Goal: Information Seeking & Learning: Learn about a topic

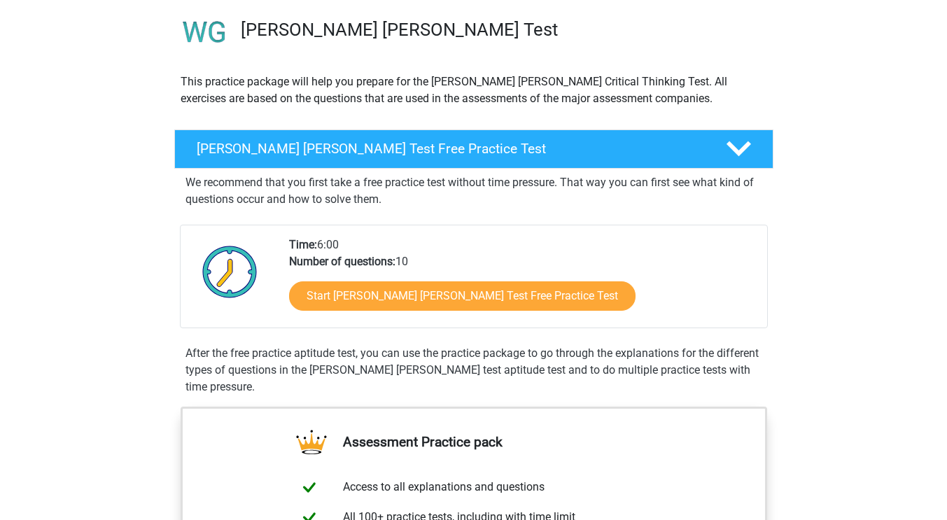
scroll to position [107, 0]
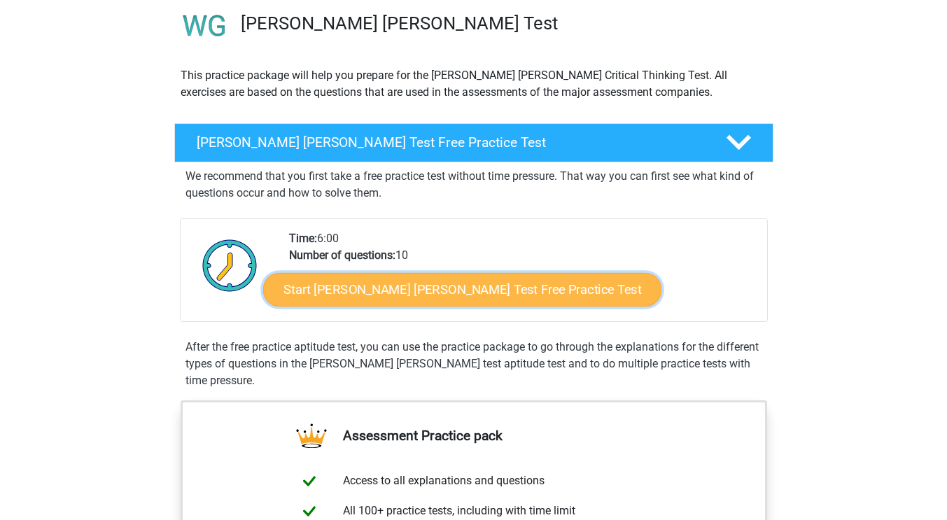
click at [469, 282] on link "Start [PERSON_NAME] [PERSON_NAME] Test Free Practice Test" at bounding box center [462, 290] width 398 height 34
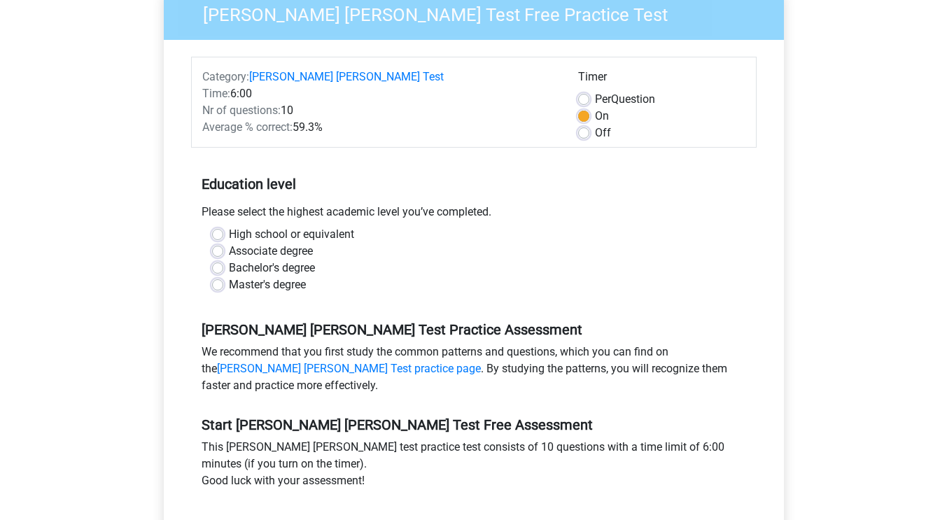
scroll to position [144, 0]
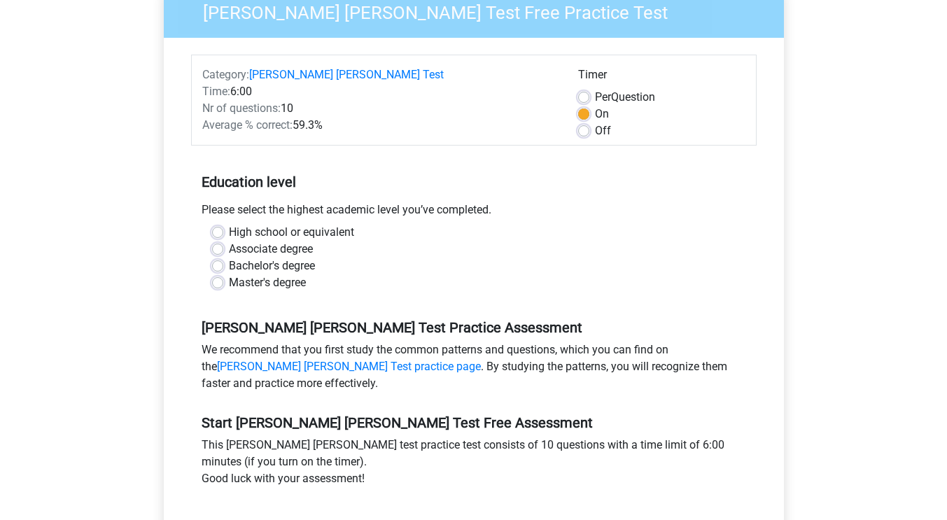
click at [229, 274] on label "Master's degree" at bounding box center [267, 282] width 77 height 17
click at [216, 274] on input "Master's degree" at bounding box center [217, 281] width 11 height 14
radio input "true"
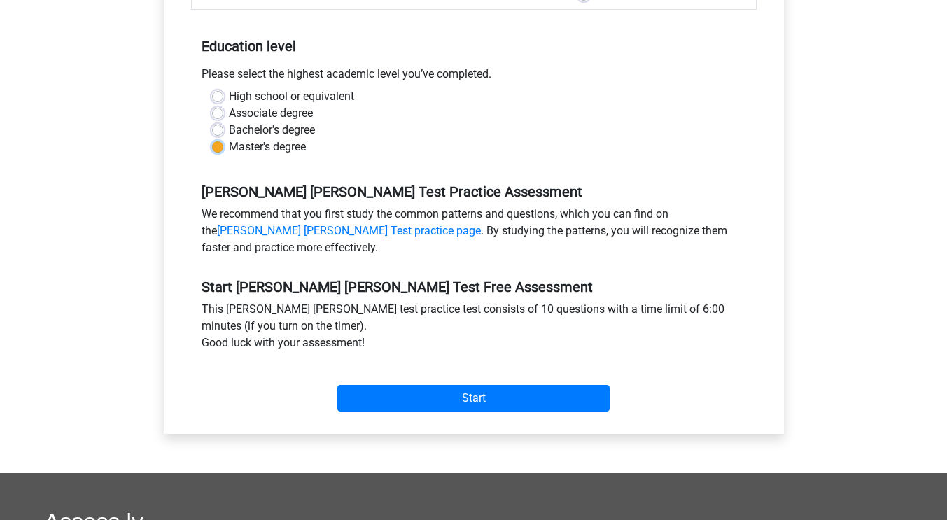
scroll to position [295, 0]
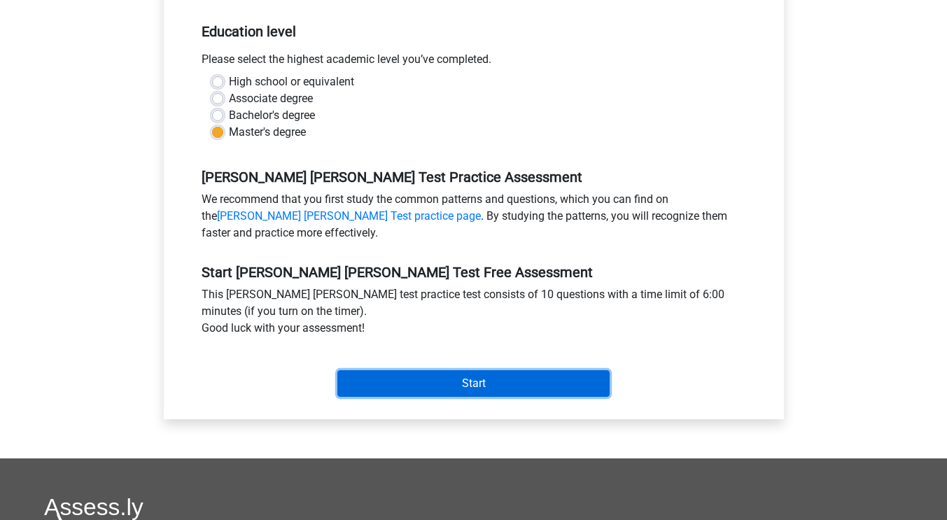
click at [542, 370] on input "Start" at bounding box center [473, 383] width 272 height 27
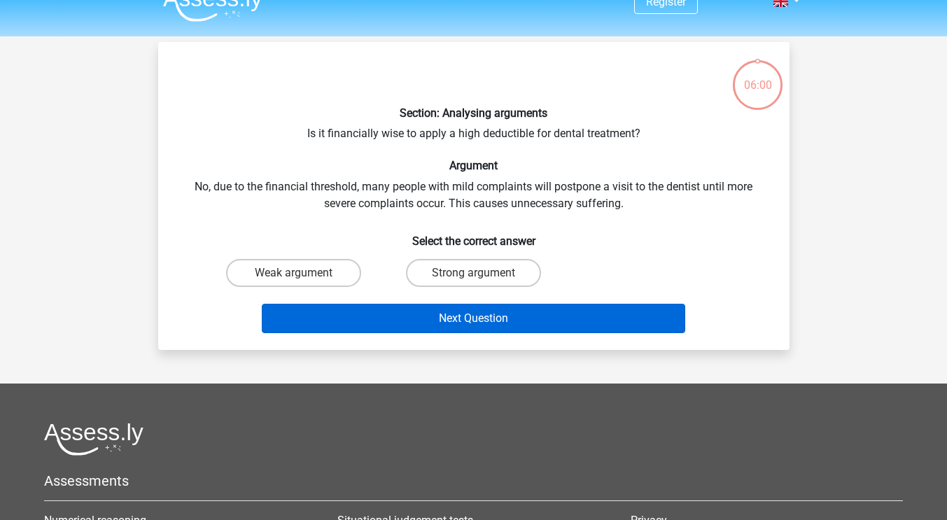
scroll to position [43, 0]
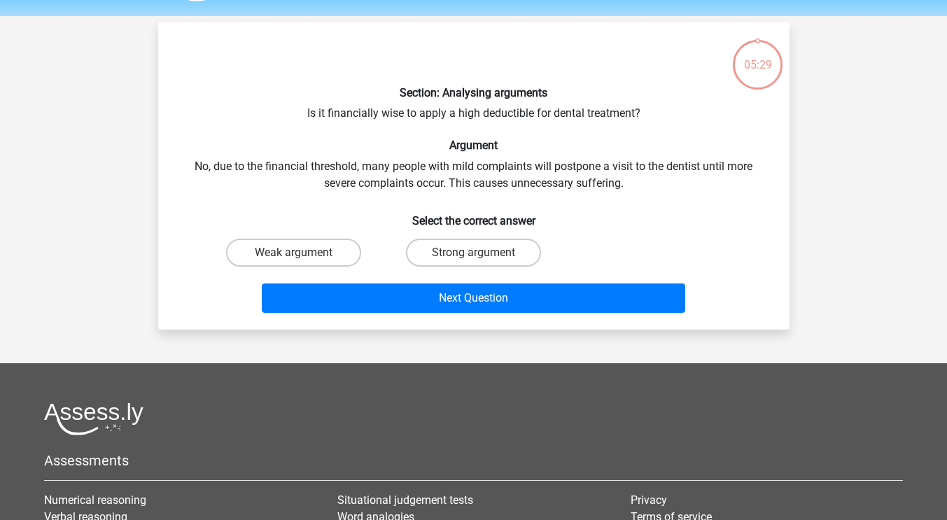
click at [300, 255] on input "Weak argument" at bounding box center [297, 257] width 9 height 9
radio input "true"
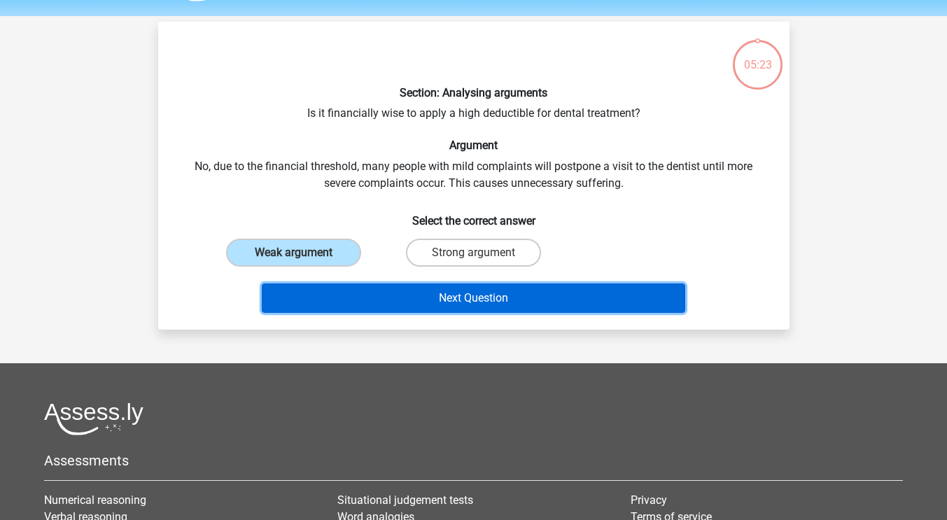
click at [418, 302] on button "Next Question" at bounding box center [473, 297] width 423 height 29
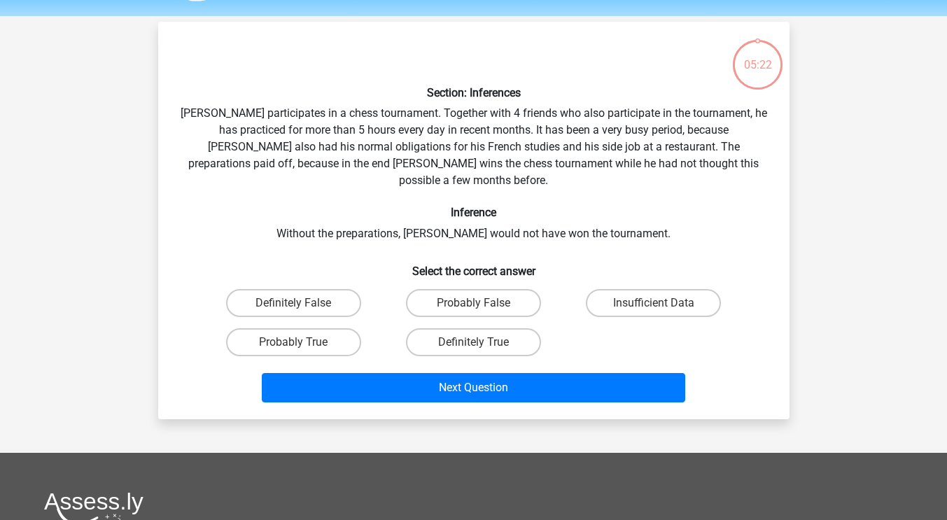
scroll to position [64, 0]
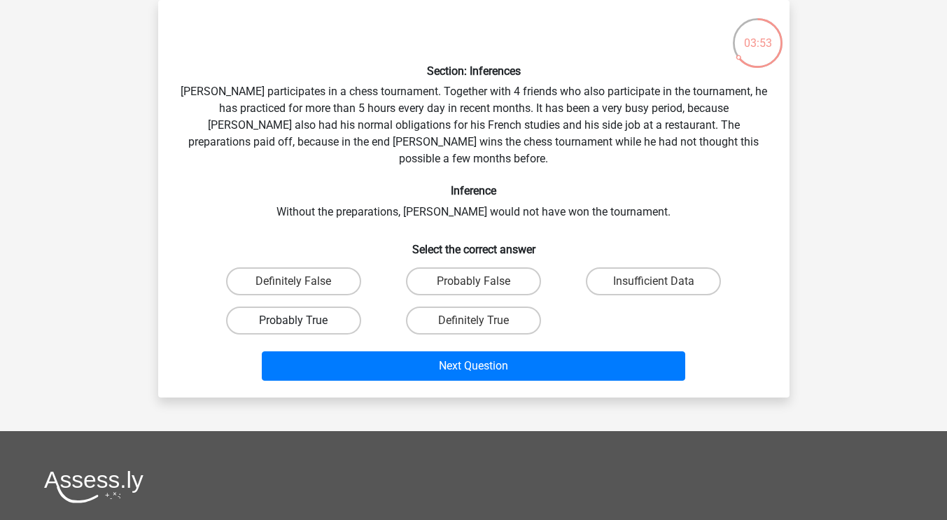
click at [309, 309] on label "Probably True" at bounding box center [293, 320] width 135 height 28
click at [302, 320] on input "Probably True" at bounding box center [297, 324] width 9 height 9
radio input "true"
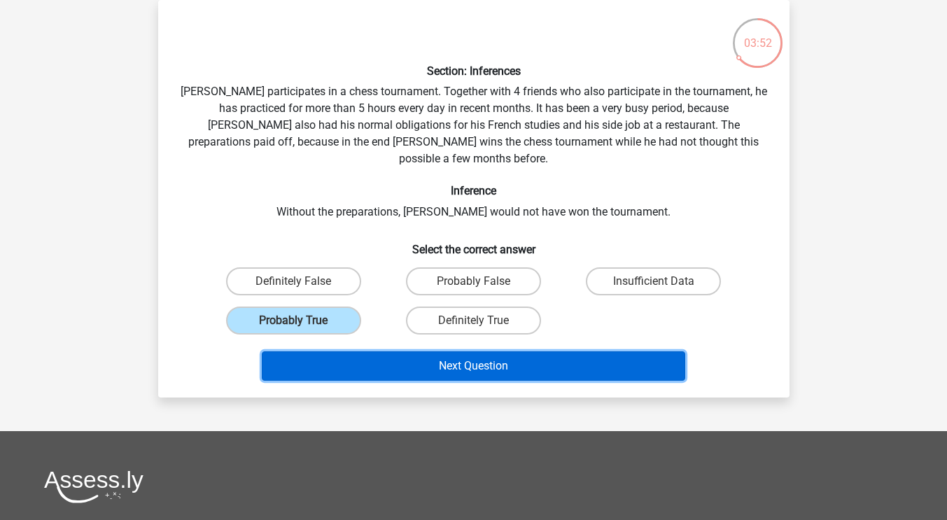
click at [392, 351] on button "Next Question" at bounding box center [473, 365] width 423 height 29
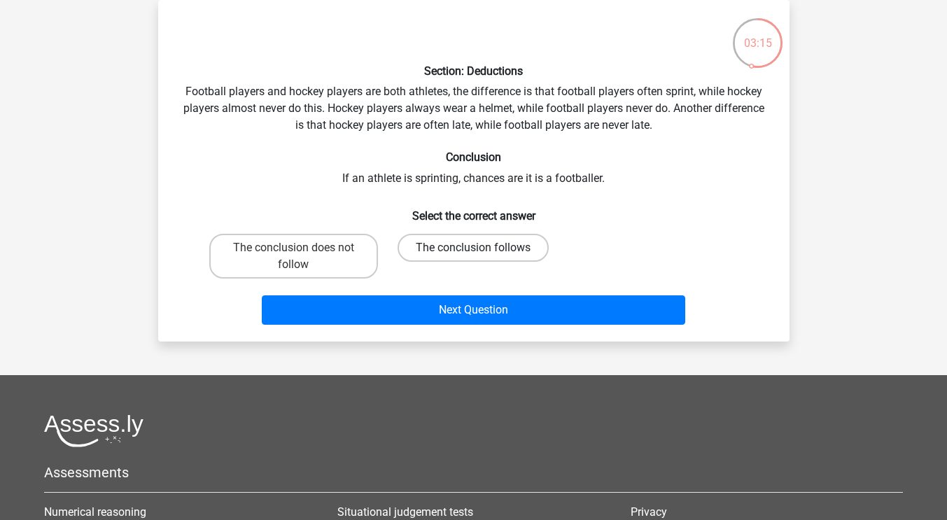
click at [509, 248] on label "The conclusion follows" at bounding box center [472, 248] width 151 height 28
click at [482, 248] on input "The conclusion follows" at bounding box center [477, 252] width 9 height 9
radio input "true"
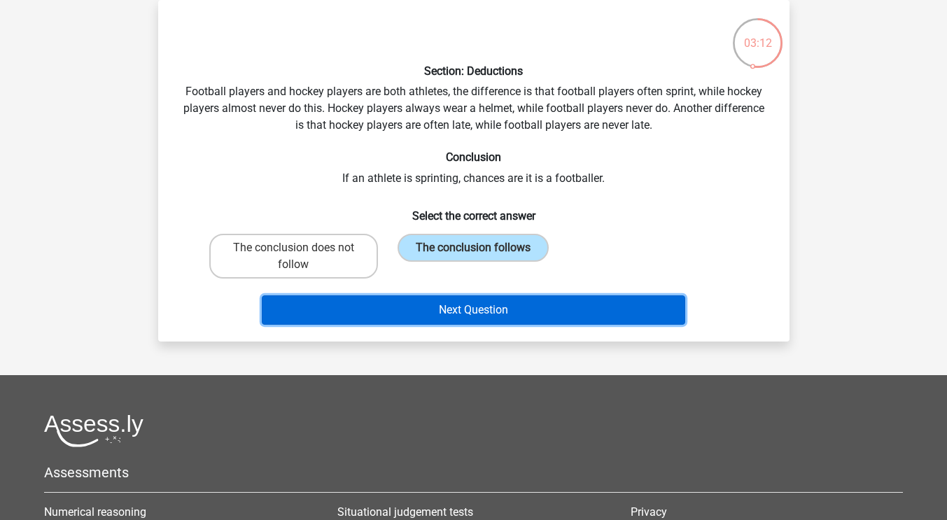
click at [419, 316] on button "Next Question" at bounding box center [473, 309] width 423 height 29
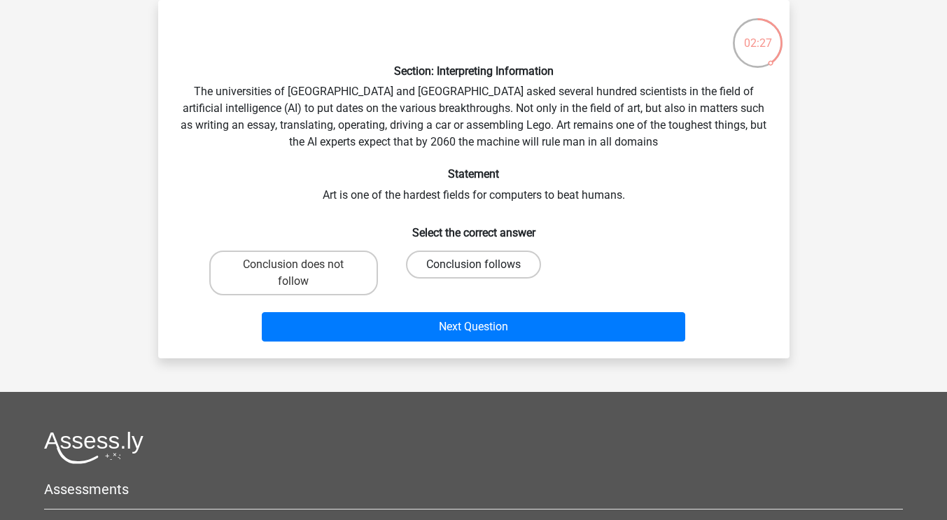
click at [508, 267] on label "Conclusion follows" at bounding box center [473, 264] width 135 height 28
click at [482, 267] on input "Conclusion follows" at bounding box center [477, 268] width 9 height 9
radio input "true"
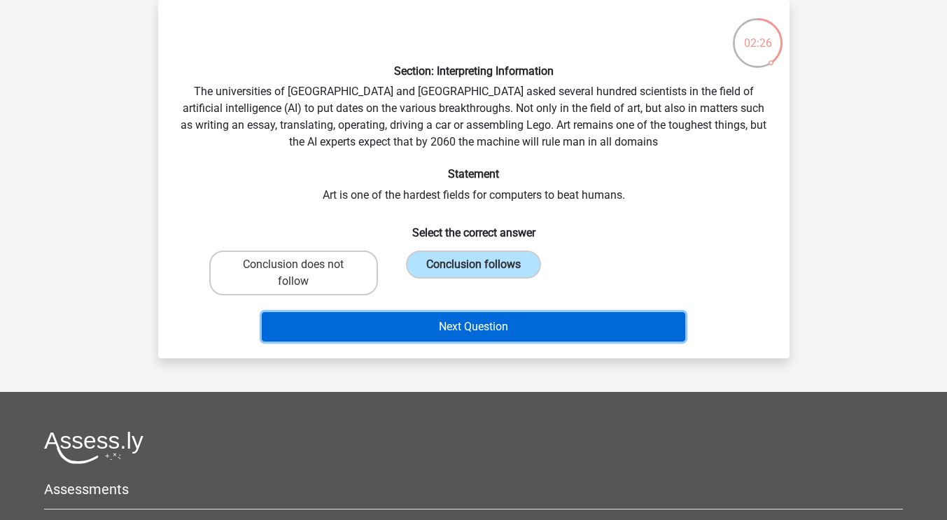
click at [472, 332] on button "Next Question" at bounding box center [473, 326] width 423 height 29
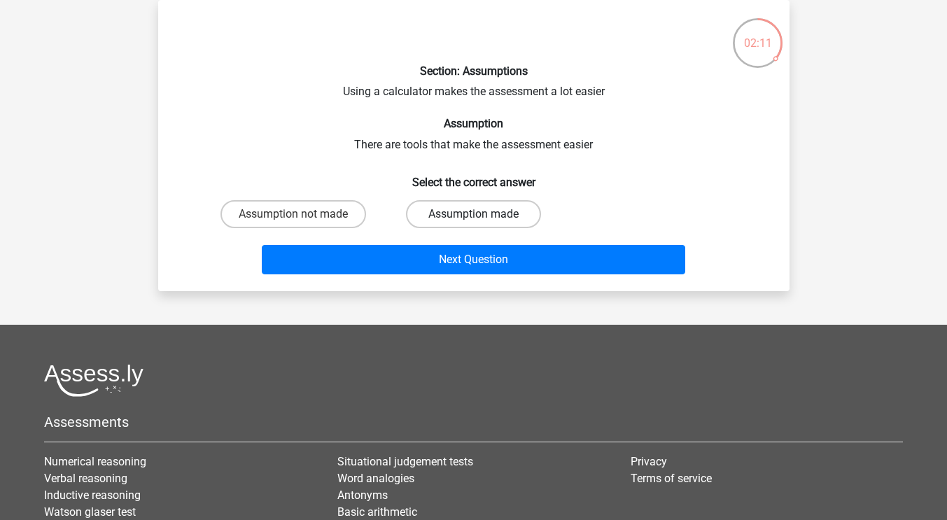
click at [460, 210] on label "Assumption made" at bounding box center [473, 214] width 135 height 28
click at [473, 214] on input "Assumption made" at bounding box center [477, 218] width 9 height 9
radio input "true"
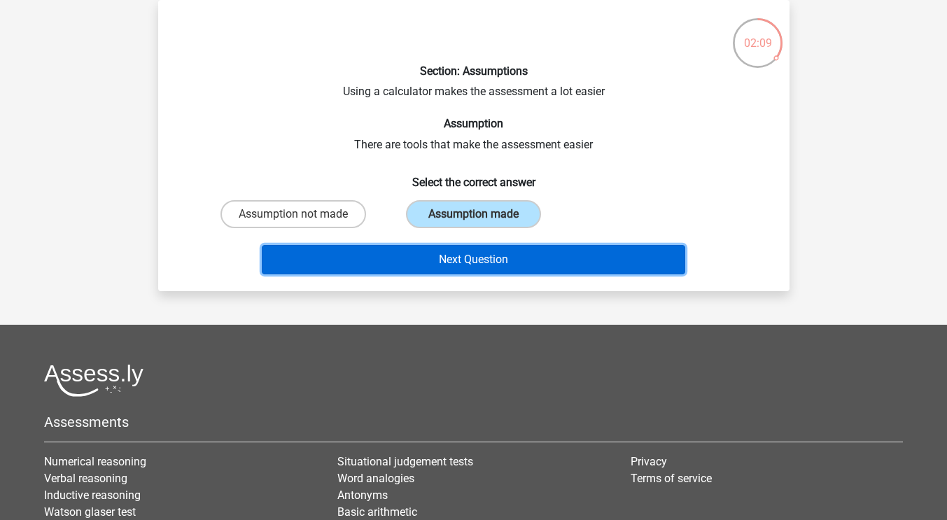
click at [430, 261] on button "Next Question" at bounding box center [473, 259] width 423 height 29
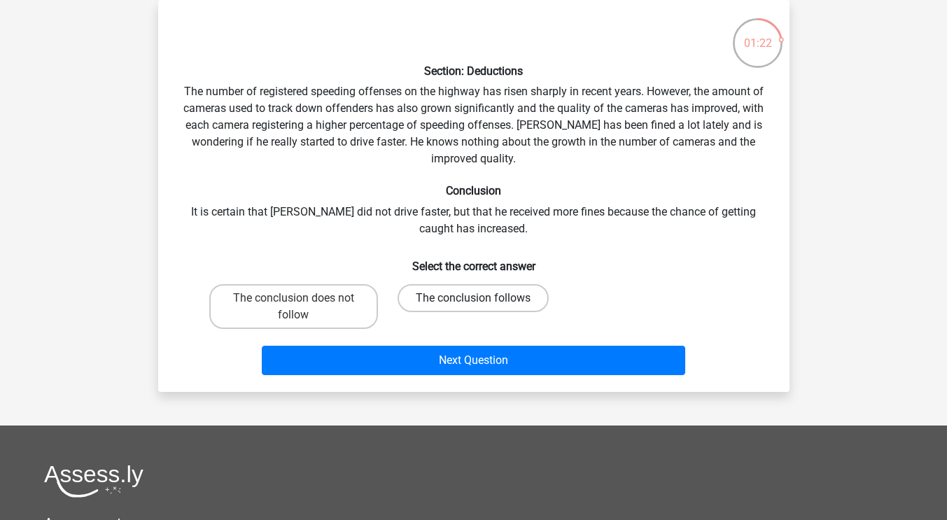
click at [480, 297] on label "The conclusion follows" at bounding box center [472, 298] width 151 height 28
click at [480, 298] on input "The conclusion follows" at bounding box center [477, 302] width 9 height 9
radio input "true"
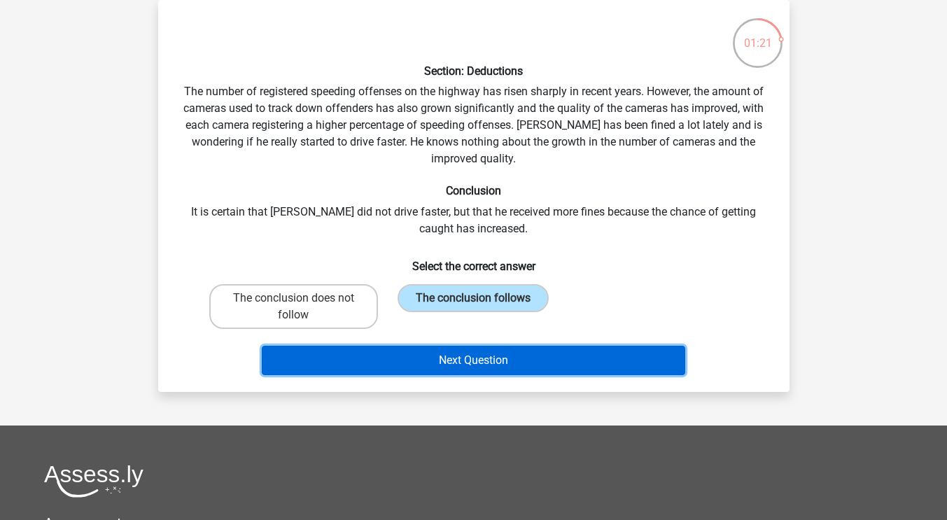
click at [472, 358] on button "Next Question" at bounding box center [473, 360] width 423 height 29
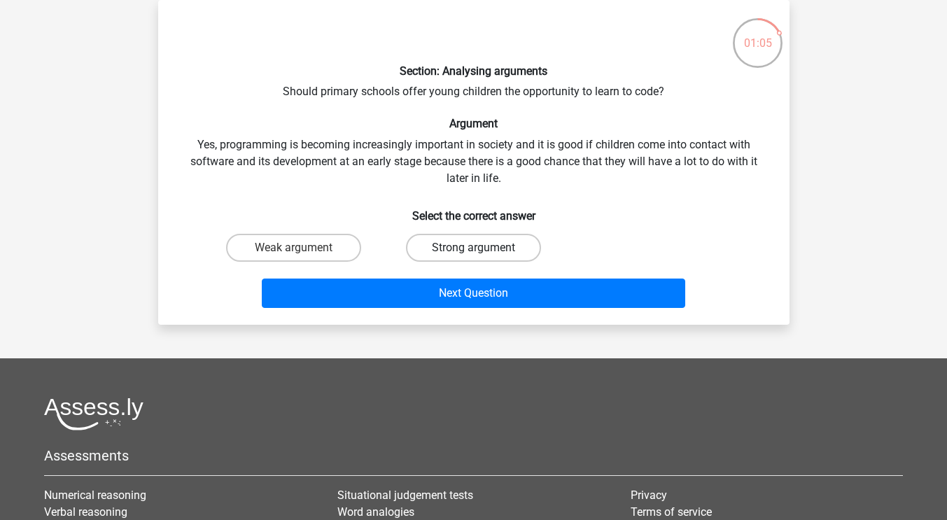
click at [483, 246] on label "Strong argument" at bounding box center [473, 248] width 135 height 28
click at [482, 248] on input "Strong argument" at bounding box center [477, 252] width 9 height 9
radio input "true"
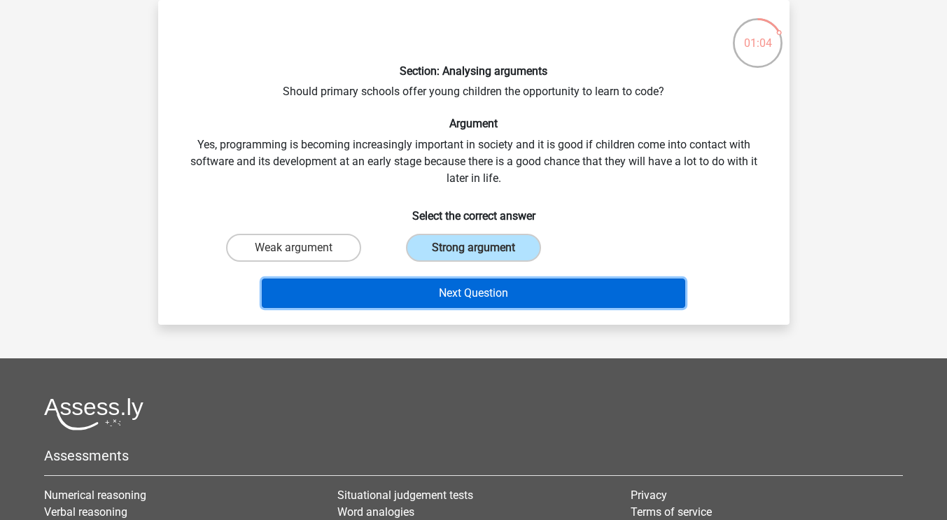
click at [486, 292] on button "Next Question" at bounding box center [473, 292] width 423 height 29
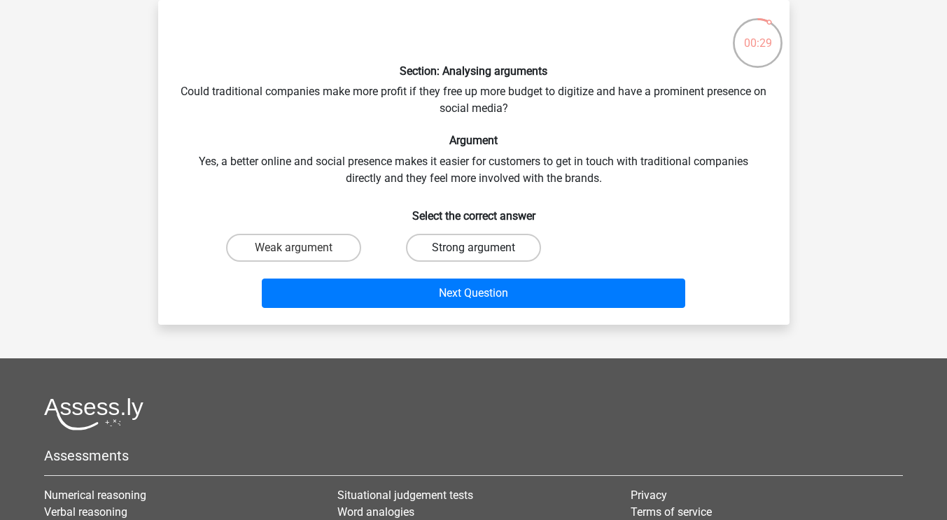
click at [496, 245] on label "Strong argument" at bounding box center [473, 248] width 135 height 28
click at [482, 248] on input "Strong argument" at bounding box center [477, 252] width 9 height 9
radio input "true"
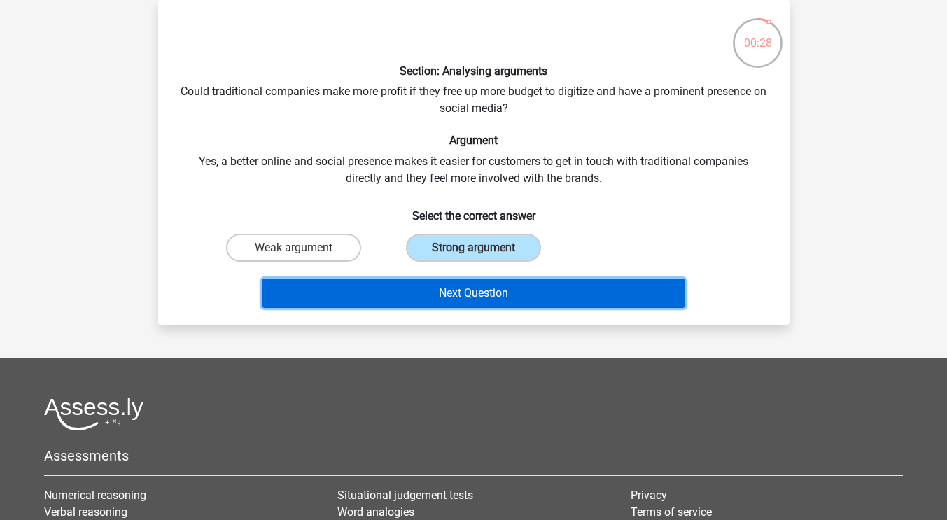
click at [484, 292] on button "Next Question" at bounding box center [473, 292] width 423 height 29
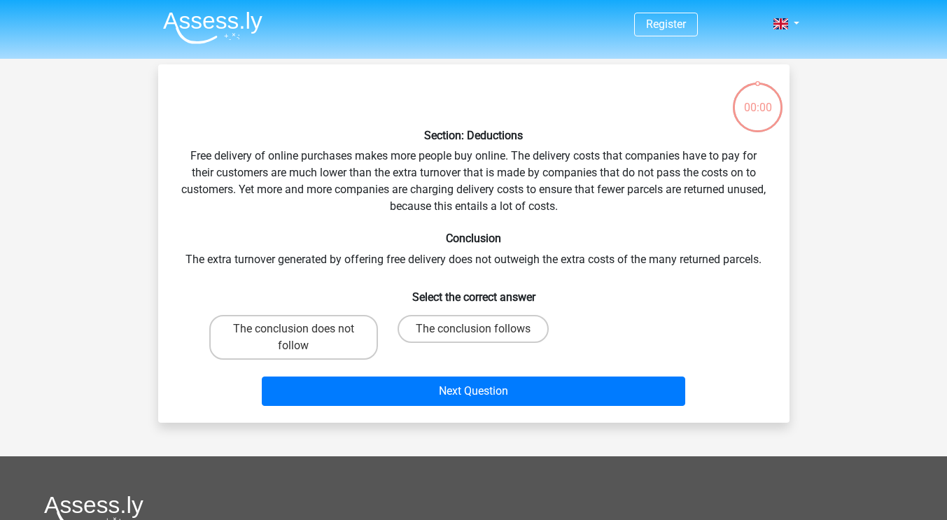
scroll to position [64, 0]
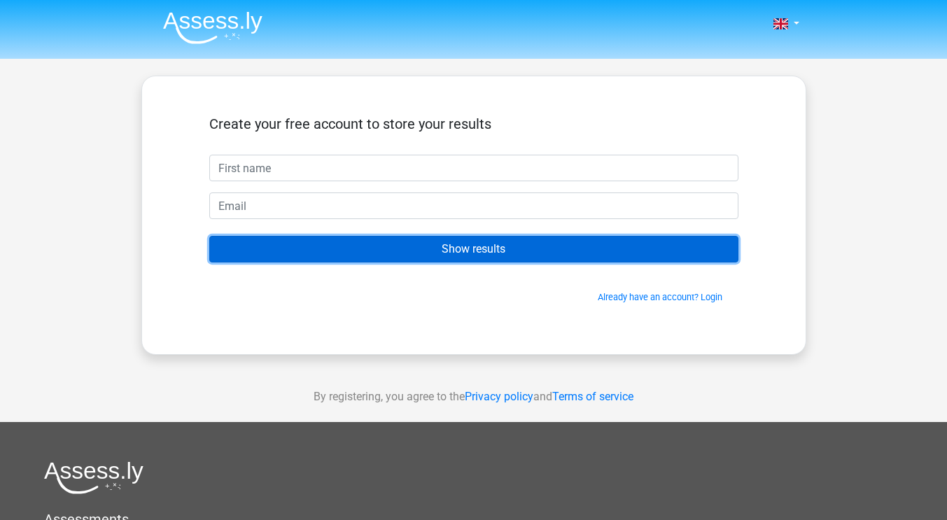
click at [507, 251] on input "Show results" at bounding box center [473, 249] width 529 height 27
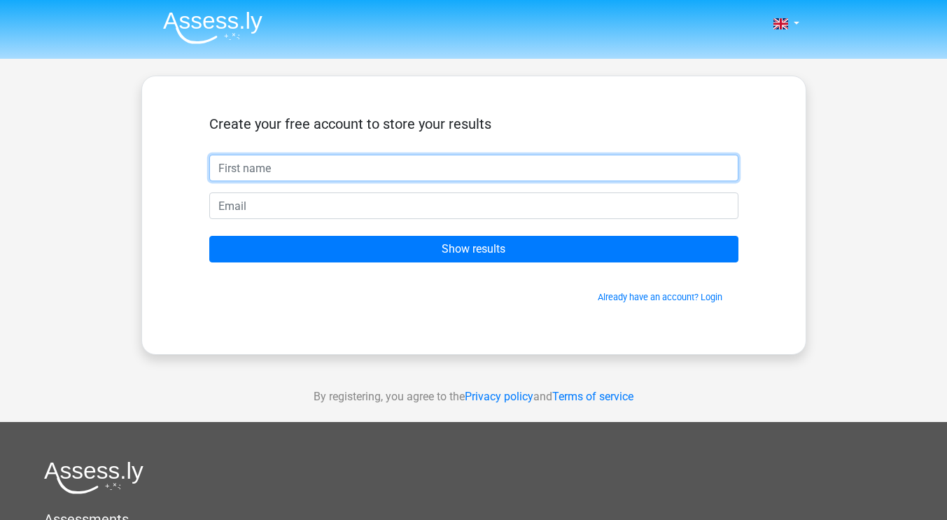
click at [373, 165] on input "text" at bounding box center [473, 168] width 529 height 27
type input "Shannon"
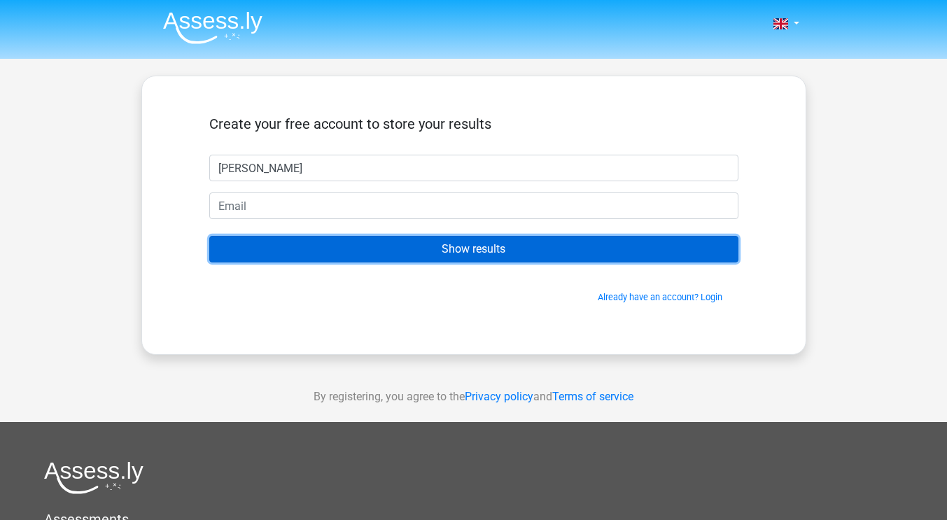
click at [460, 254] on input "Show results" at bounding box center [473, 249] width 529 height 27
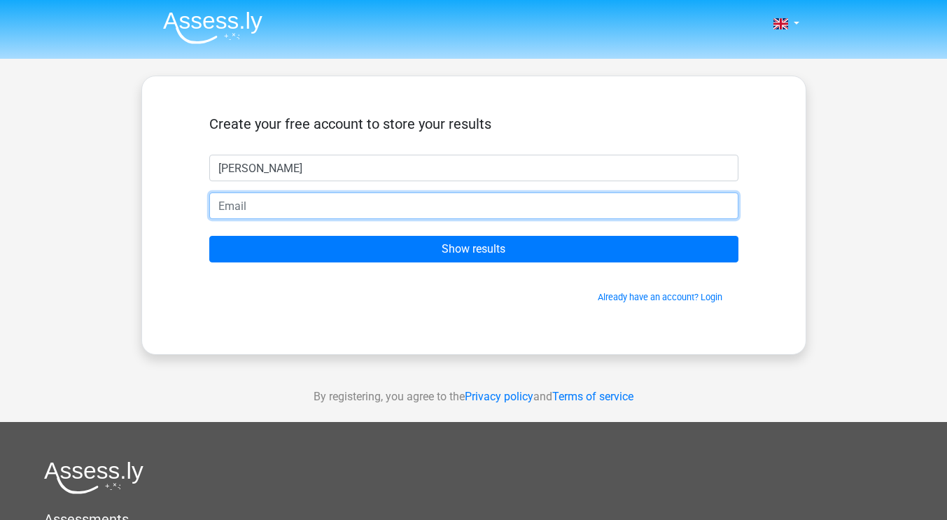
click at [350, 201] on input "email" at bounding box center [473, 205] width 529 height 27
type input "jzandpmom@hotmail.com"
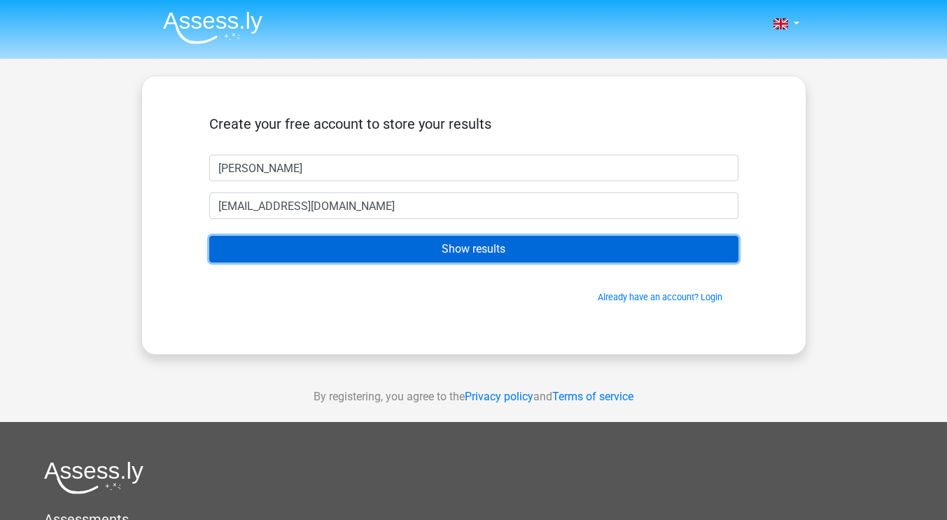
click at [406, 255] on input "Show results" at bounding box center [473, 249] width 529 height 27
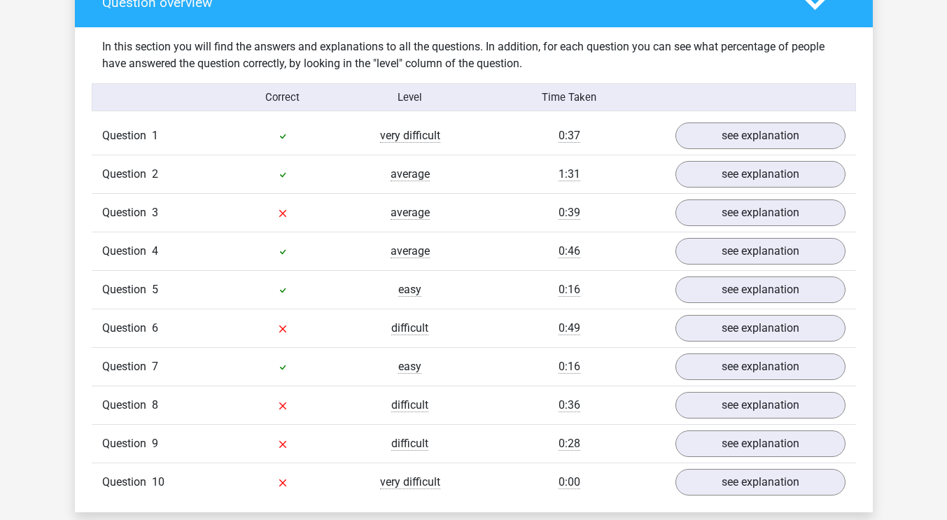
scroll to position [1073, 0]
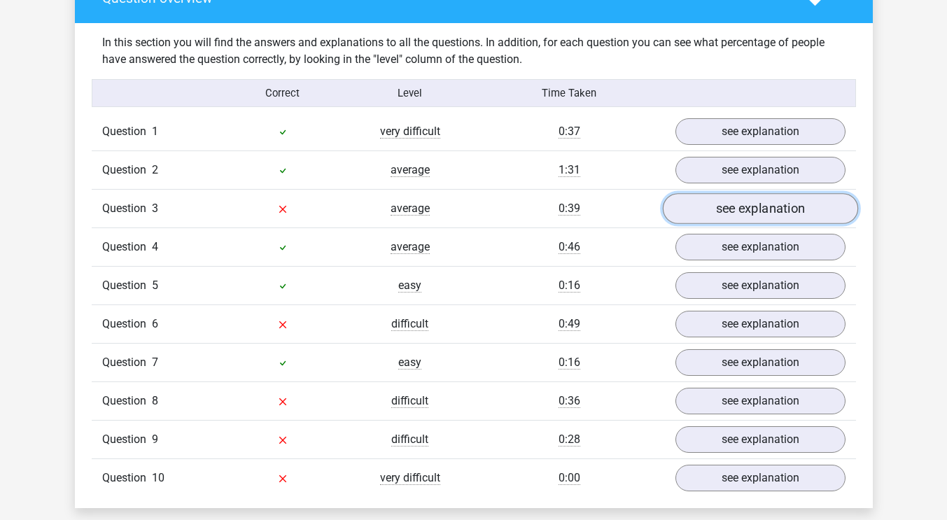
click at [728, 209] on link "see explanation" at bounding box center [759, 209] width 195 height 31
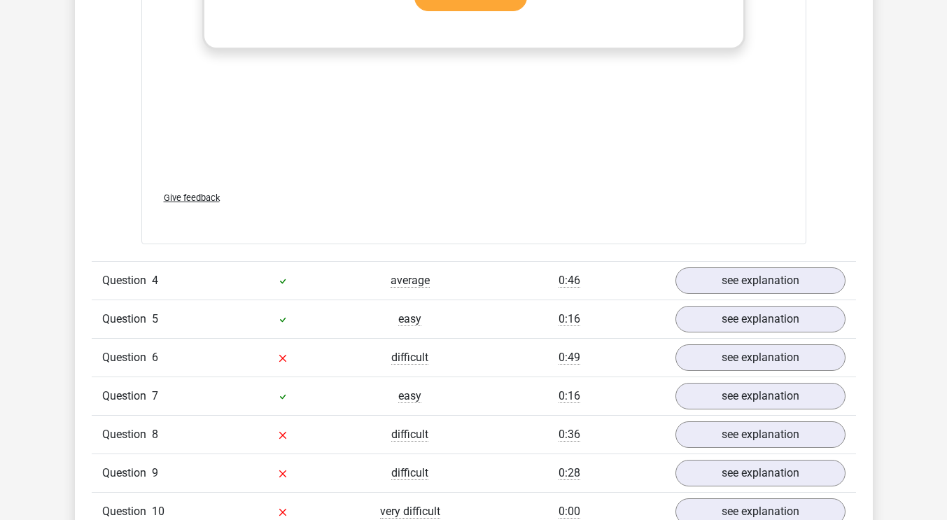
scroll to position [1790, 0]
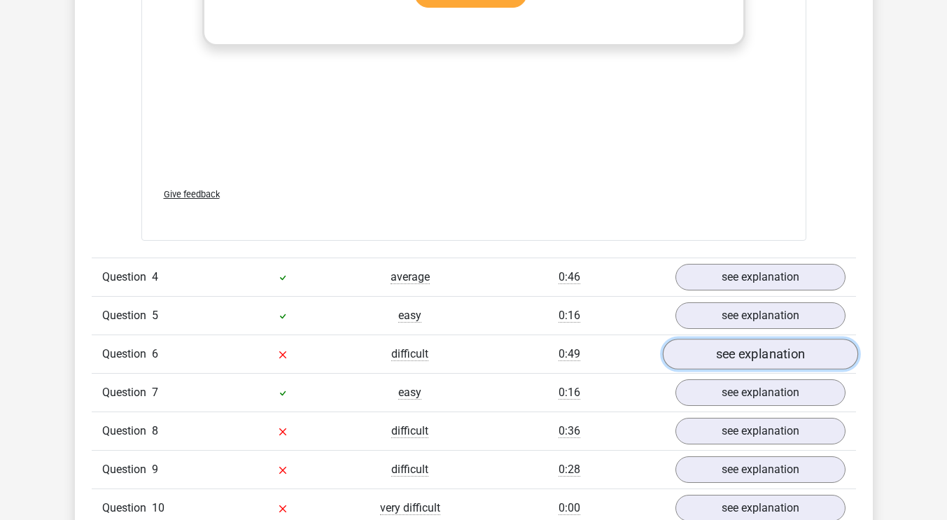
click at [704, 344] on link "see explanation" at bounding box center [759, 354] width 195 height 31
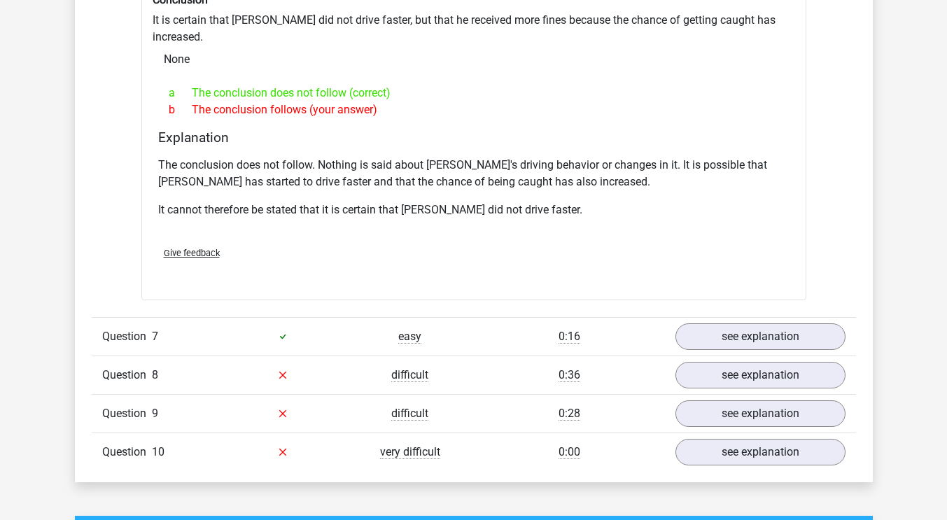
scroll to position [2357, 0]
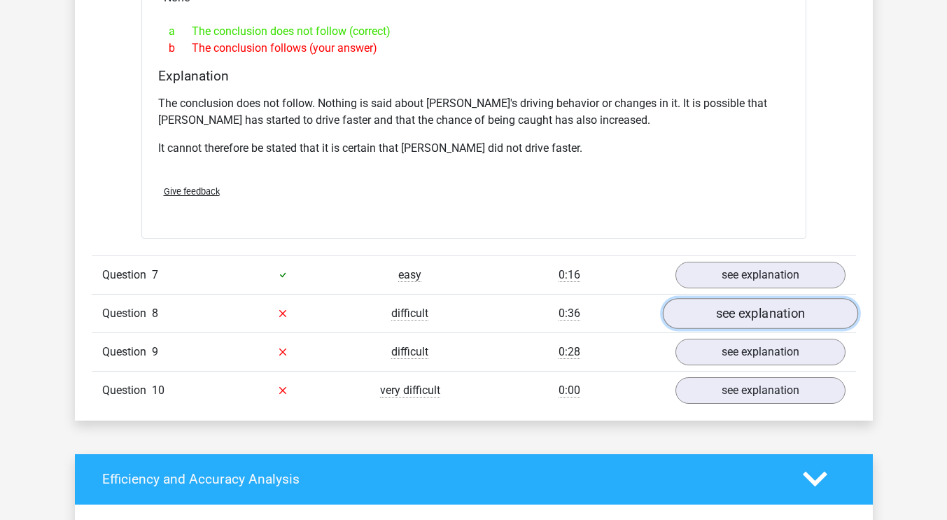
click at [723, 298] on link "see explanation" at bounding box center [759, 313] width 195 height 31
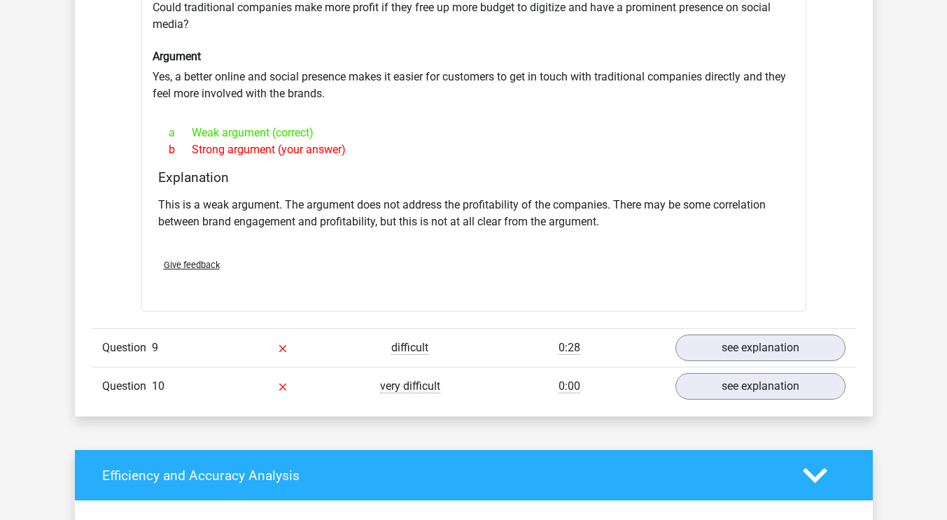
scroll to position [2745, 0]
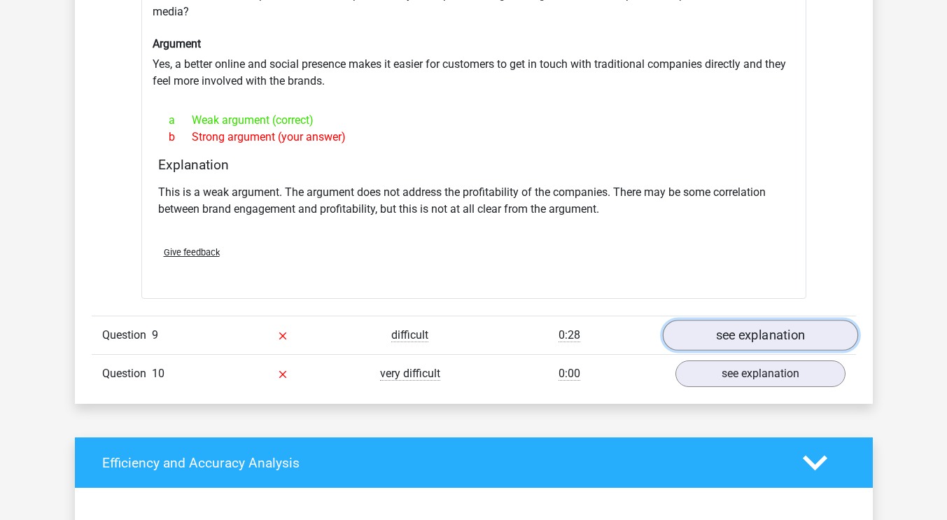
click at [786, 320] on link "see explanation" at bounding box center [759, 335] width 195 height 31
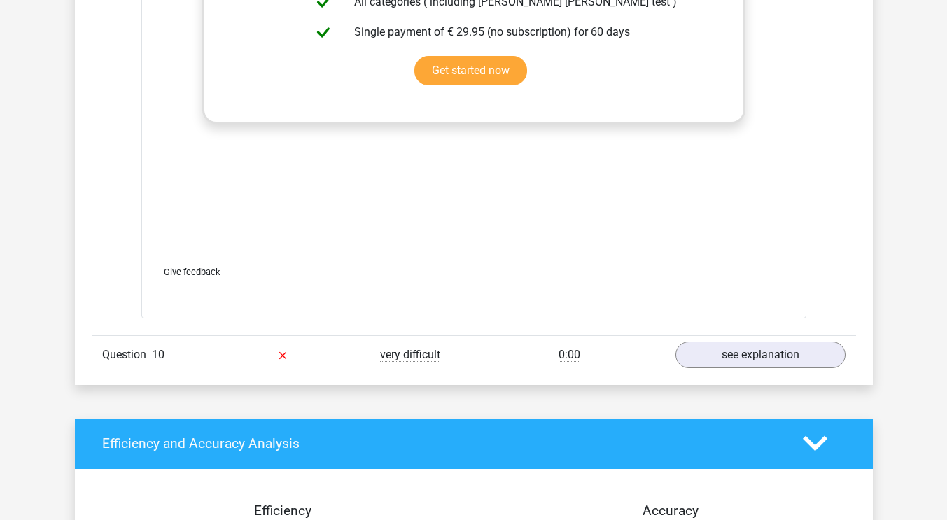
scroll to position [3531, 0]
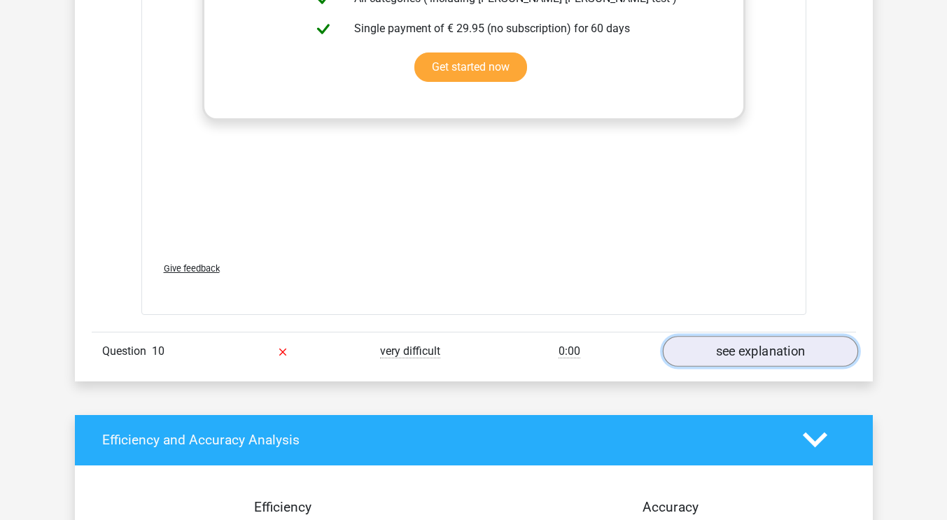
click at [698, 336] on link "see explanation" at bounding box center [759, 351] width 195 height 31
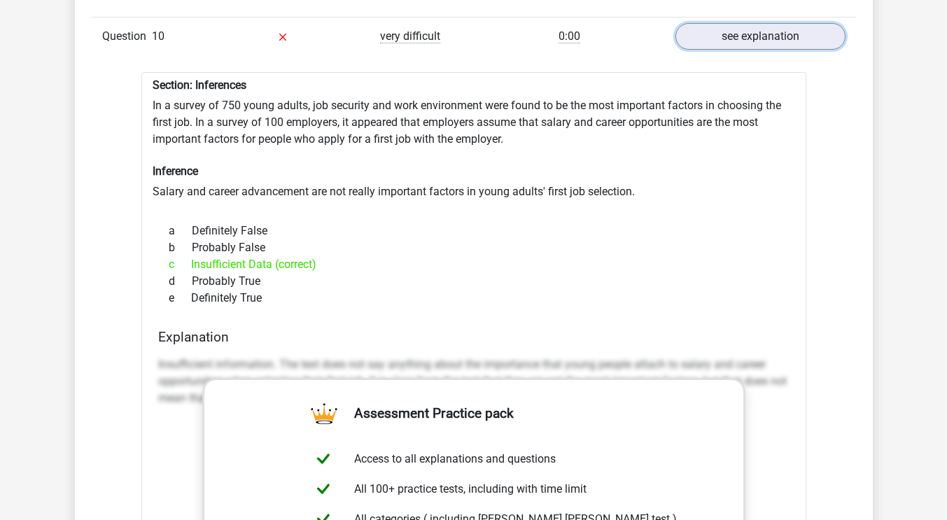
scroll to position [3808, 0]
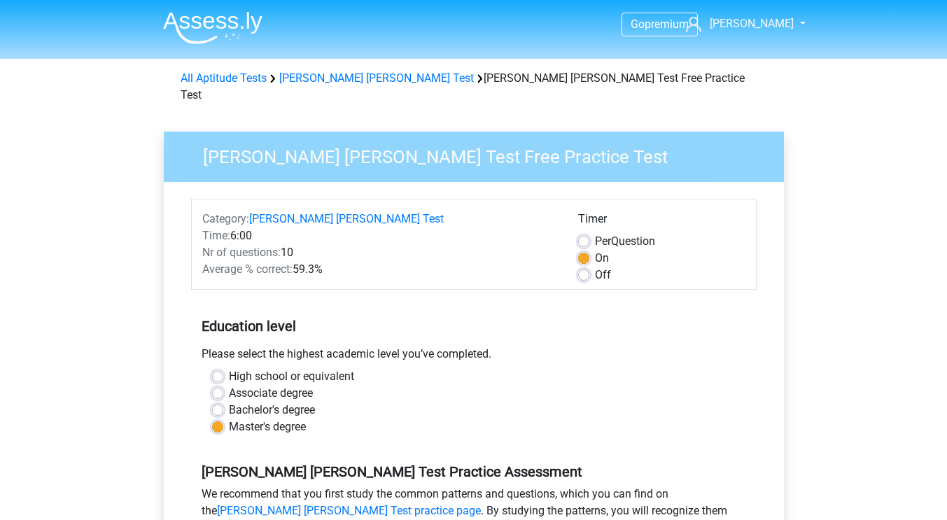
scroll to position [295, 0]
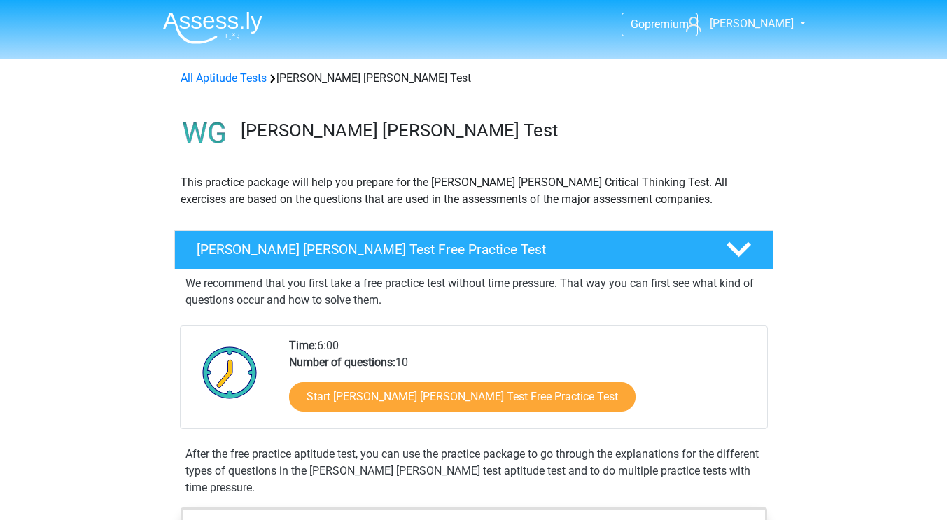
scroll to position [107, 0]
